Goal: Information Seeking & Learning: Learn about a topic

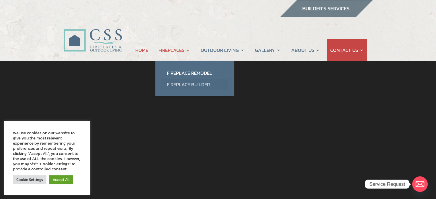
click at [183, 83] on link "Fireplace Builder" at bounding box center [194, 84] width 67 height 11
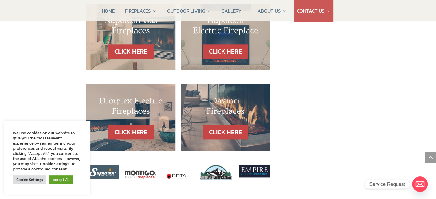
scroll to position [573, 0]
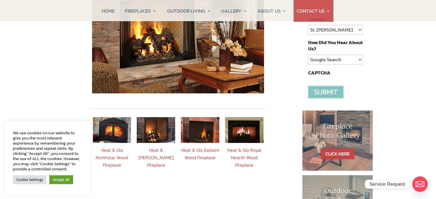
scroll to position [201, 0]
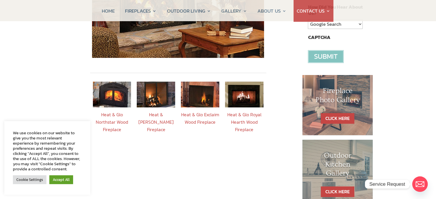
click at [61, 180] on link "Accept All" at bounding box center [61, 179] width 24 height 9
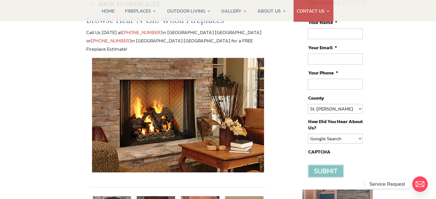
scroll to position [172, 0]
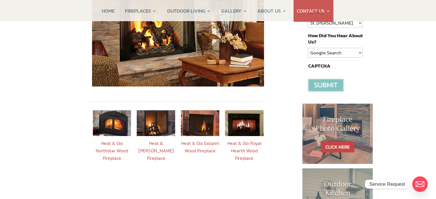
click at [113, 140] on link "Heat & Glo Northstar Wood Fireplace" at bounding box center [112, 151] width 32 height 22
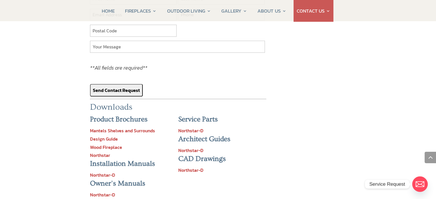
scroll to position [544, 0]
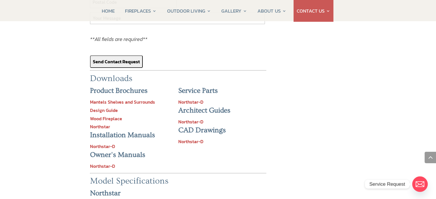
click at [105, 115] on link "Wood Fireplace" at bounding box center [106, 118] width 32 height 7
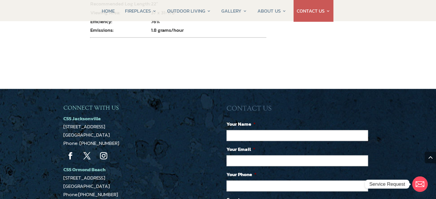
scroll to position [917, 0]
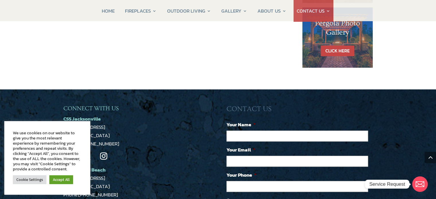
scroll to position [560, 0]
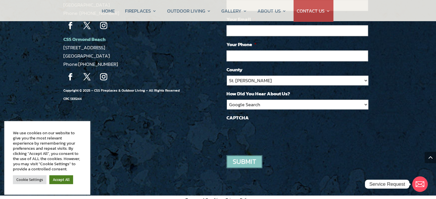
click at [69, 180] on link "Accept All" at bounding box center [61, 179] width 24 height 9
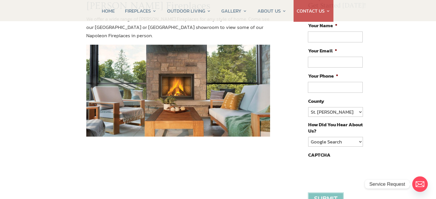
scroll to position [29, 0]
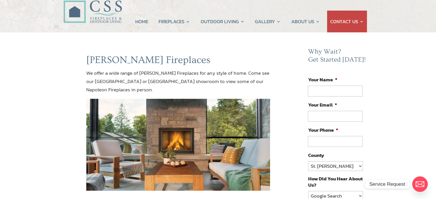
click at [191, 127] on img at bounding box center [178, 145] width 184 height 92
